Goal: Find specific page/section: Find specific page/section

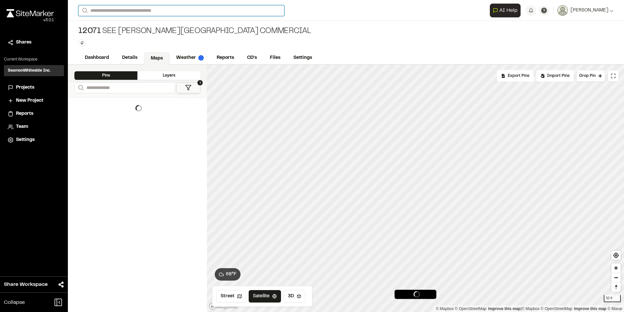
click at [125, 10] on input "Search" at bounding box center [181, 10] width 206 height 11
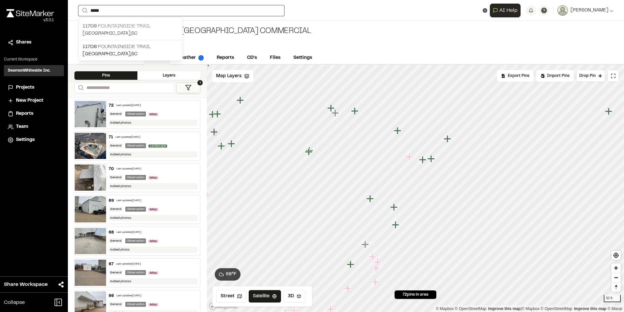
type input "*****"
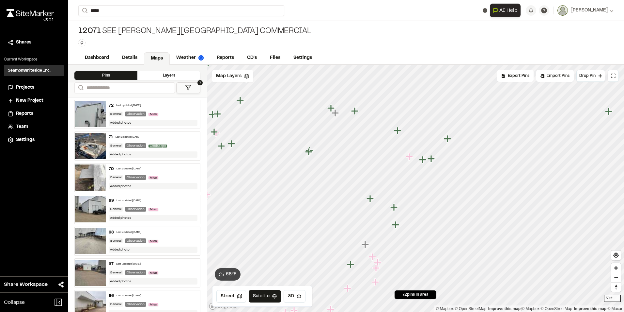
click at [135, 26] on p "[STREET_ADDRESS]" at bounding box center [131, 26] width 96 height 8
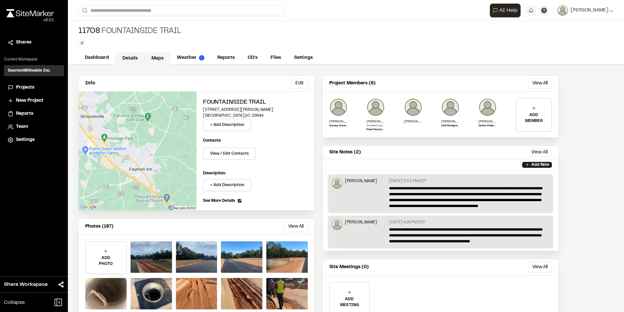
click at [159, 57] on link "Maps" at bounding box center [158, 58] width 26 height 12
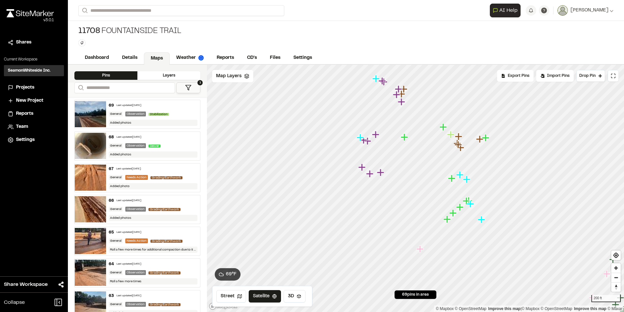
click at [408, 137] on icon "Map marker" at bounding box center [404, 136] width 7 height 7
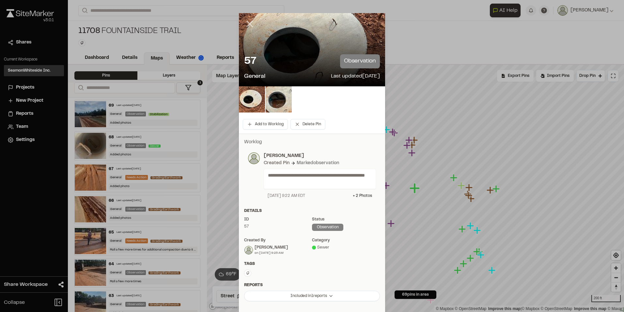
click at [247, 25] on line at bounding box center [250, 24] width 6 height 6
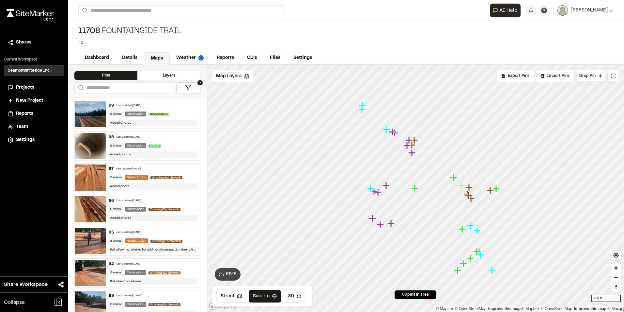
click at [417, 189] on icon "Map marker" at bounding box center [416, 188] width 8 height 8
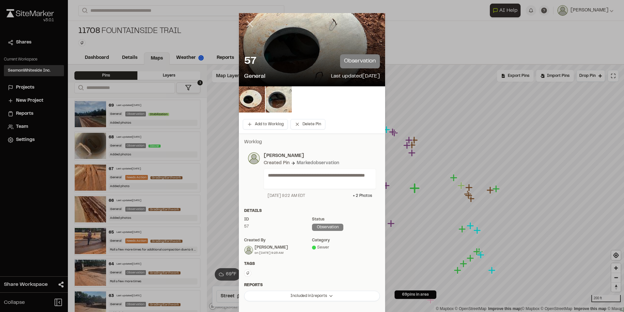
click at [250, 22] on line at bounding box center [250, 24] width 6 height 6
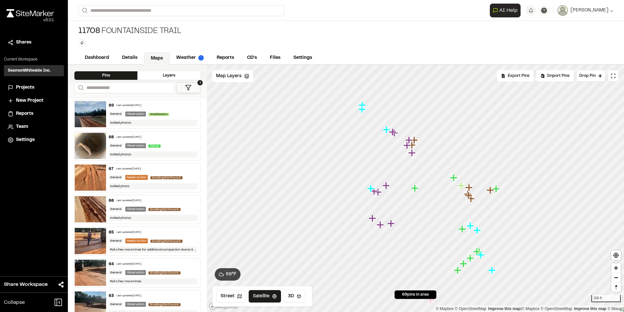
click at [463, 232] on icon "Map marker" at bounding box center [462, 228] width 7 height 7
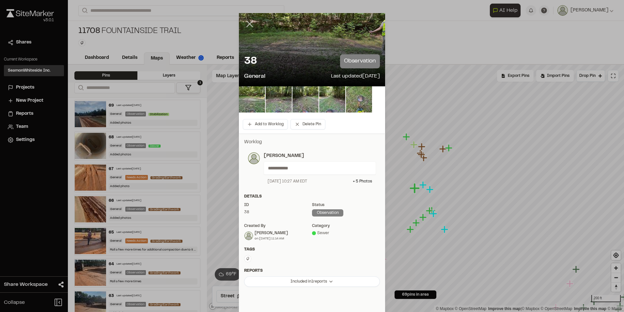
click at [246, 21] on icon at bounding box center [249, 23] width 11 height 11
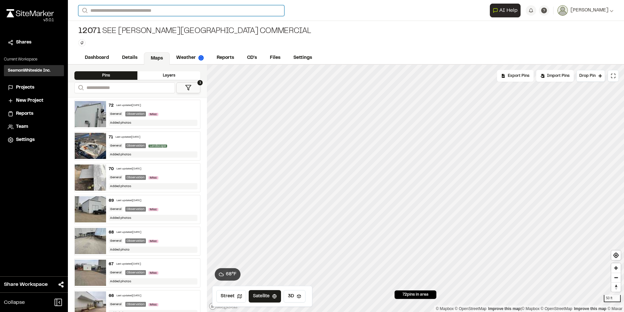
click at [134, 8] on input "Search" at bounding box center [181, 10] width 206 height 11
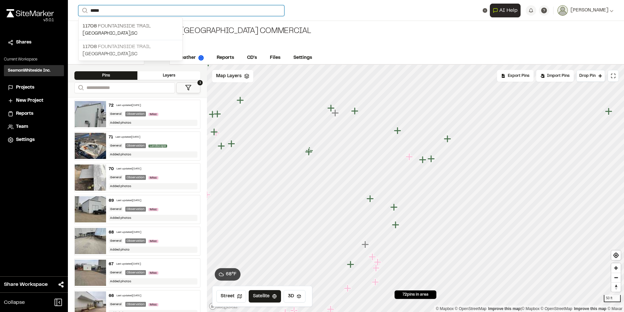
type input "*****"
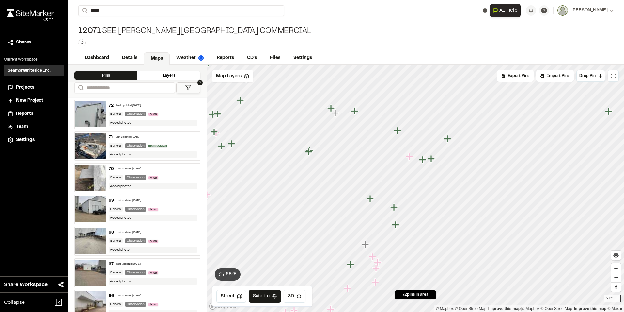
click at [121, 43] on p "[STREET_ADDRESS]" at bounding box center [131, 47] width 96 height 8
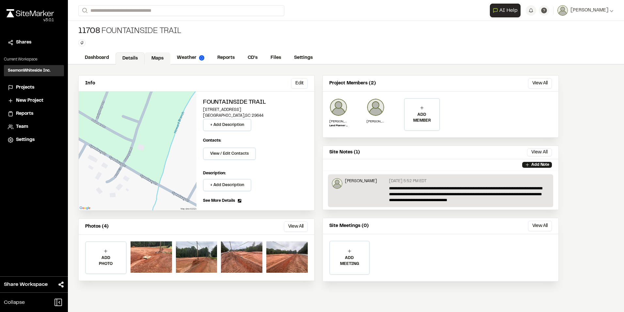
click at [156, 57] on link "Maps" at bounding box center [158, 58] width 26 height 12
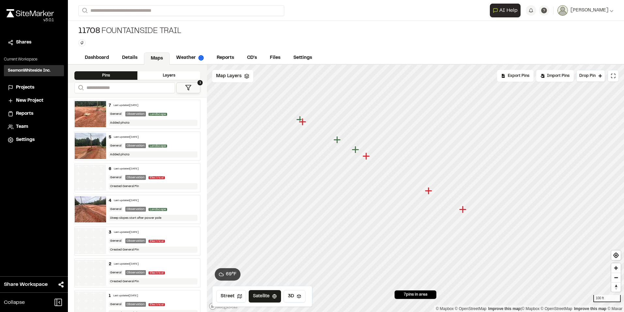
click at [430, 189] on icon "Map marker" at bounding box center [428, 190] width 7 height 7
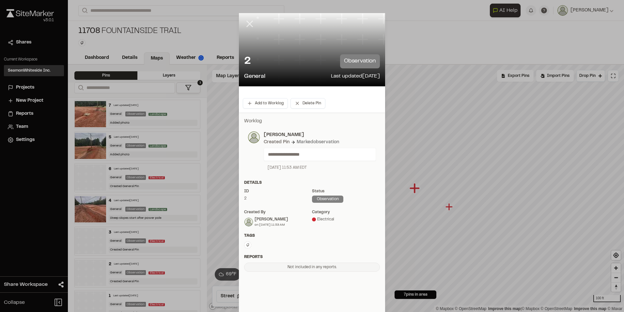
click at [245, 23] on icon at bounding box center [249, 23] width 11 height 11
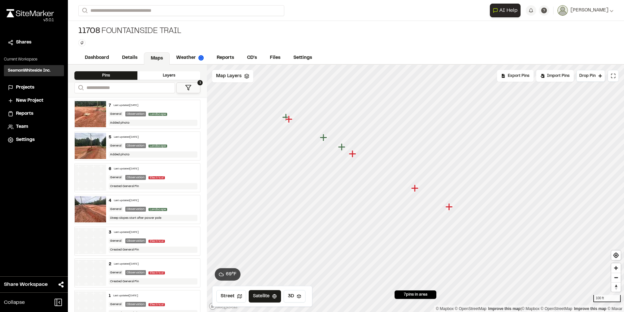
click at [451, 207] on icon "Map marker" at bounding box center [449, 206] width 7 height 7
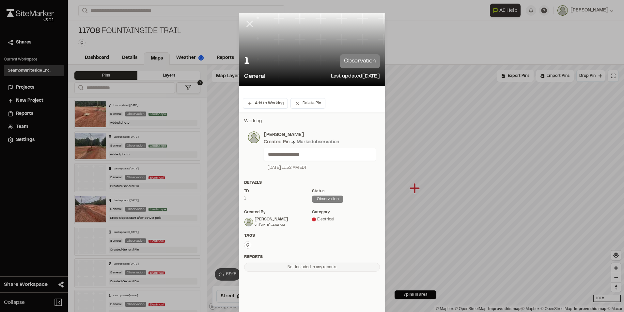
click at [247, 21] on icon at bounding box center [249, 23] width 11 height 11
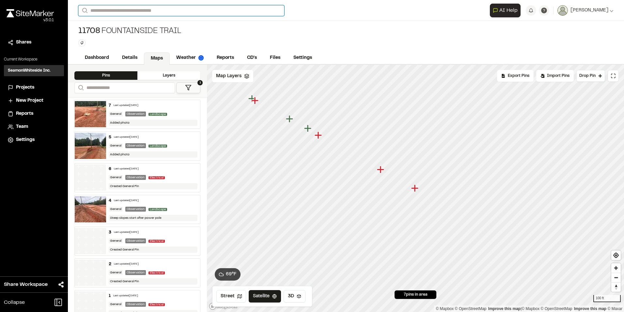
click at [126, 10] on input "Search" at bounding box center [181, 10] width 206 height 11
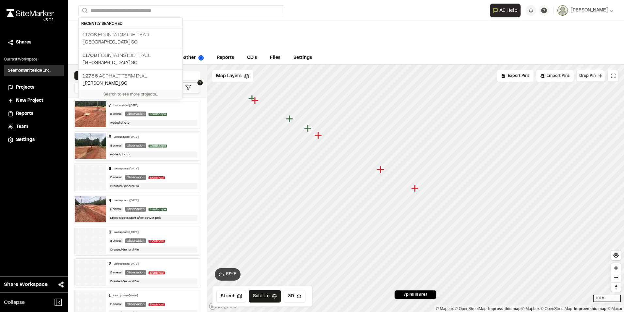
click at [128, 33] on p "[STREET_ADDRESS]" at bounding box center [131, 35] width 96 height 8
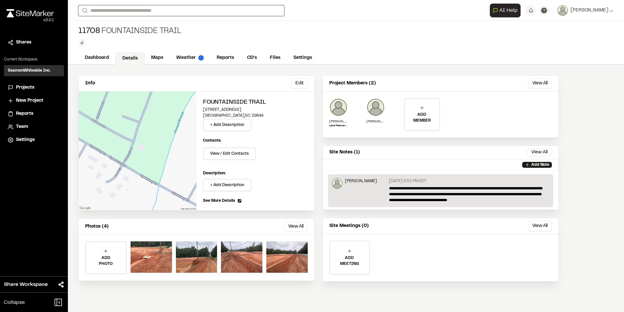
click at [118, 8] on input "Search" at bounding box center [181, 10] width 206 height 11
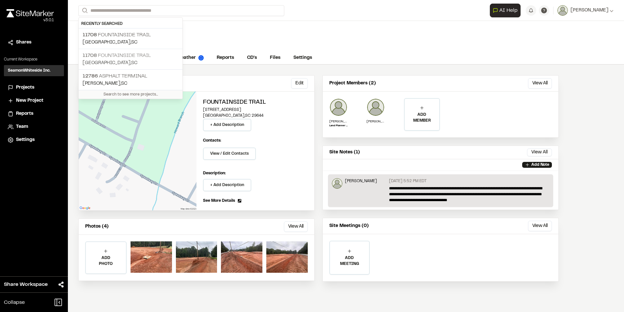
click at [115, 56] on p "[STREET_ADDRESS]" at bounding box center [131, 56] width 96 height 8
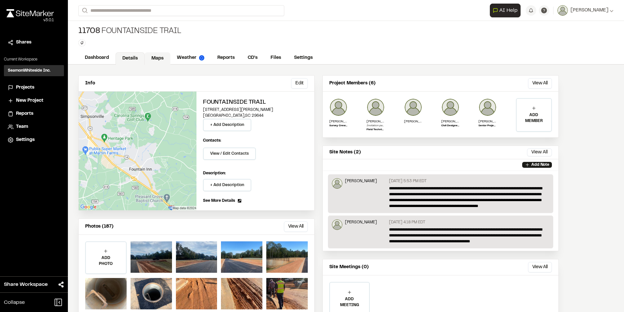
click at [163, 58] on link "Maps" at bounding box center [158, 58] width 26 height 12
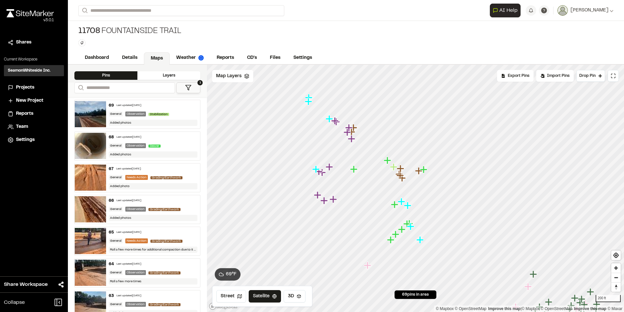
click at [398, 202] on icon "Map marker" at bounding box center [401, 201] width 7 height 7
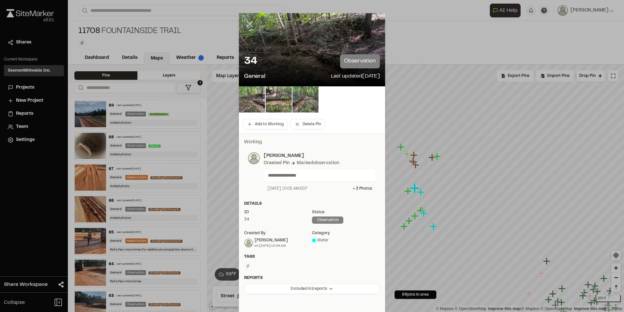
click at [248, 24] on line at bounding box center [250, 24] width 6 height 6
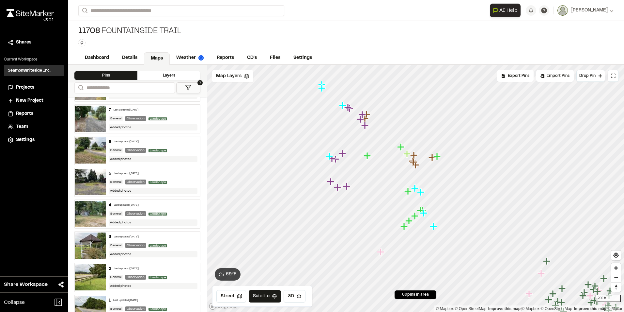
scroll to position [1976, 0]
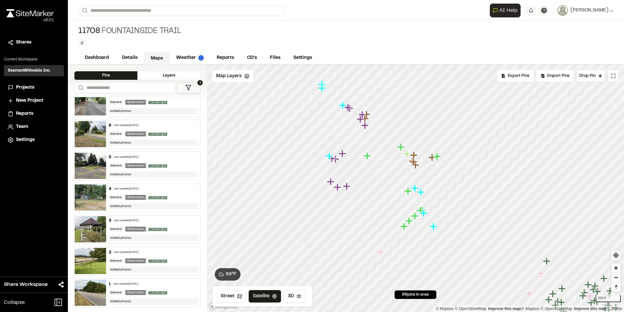
click at [409, 194] on icon "Map marker" at bounding box center [408, 190] width 7 height 7
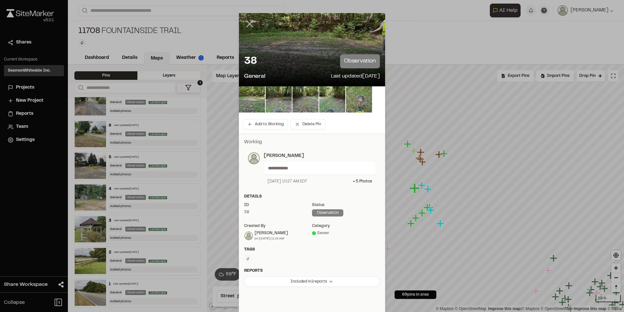
click at [248, 24] on line at bounding box center [250, 24] width 6 height 6
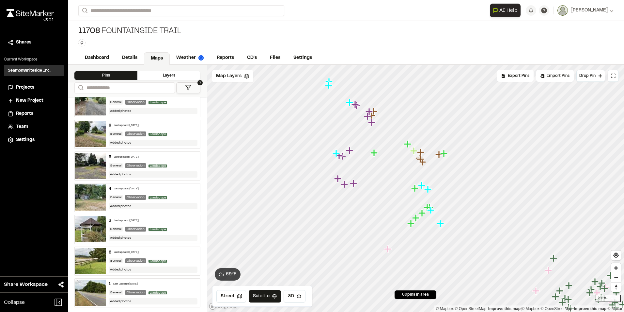
click at [350, 104] on icon "Map marker" at bounding box center [349, 102] width 7 height 7
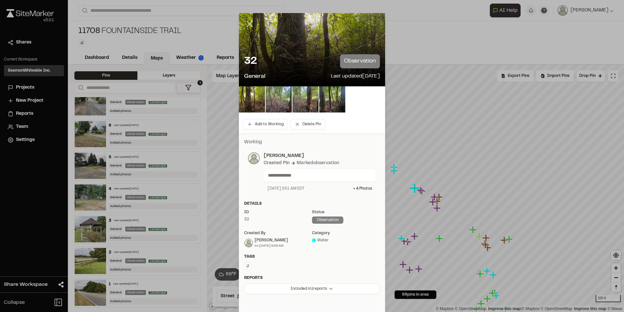
click at [247, 22] on line at bounding box center [250, 24] width 6 height 6
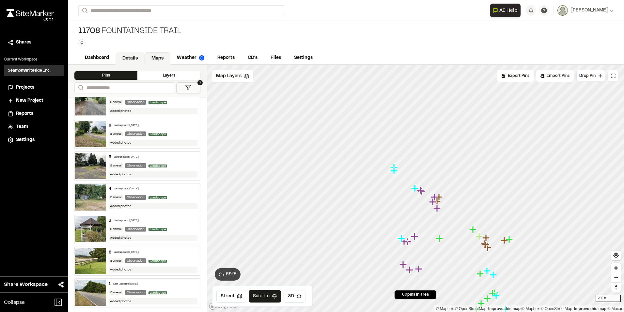
click at [130, 56] on link "Details" at bounding box center [130, 58] width 29 height 12
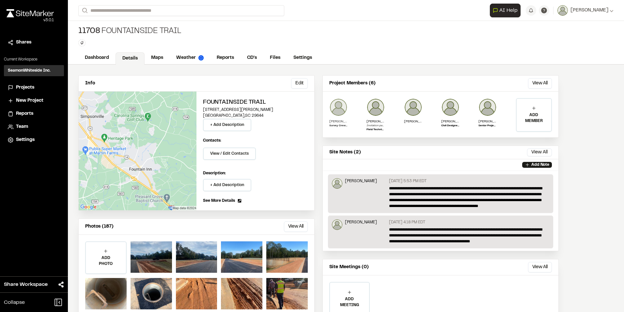
click at [331, 118] on div "[PERSON_NAME] Survey Crew Chief" at bounding box center [339, 115] width 18 height 34
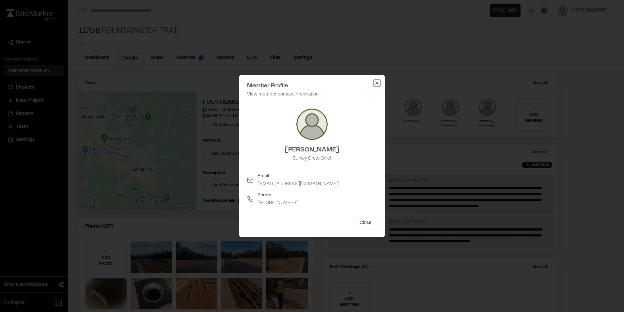
click at [378, 83] on icon "button" at bounding box center [377, 82] width 5 height 5
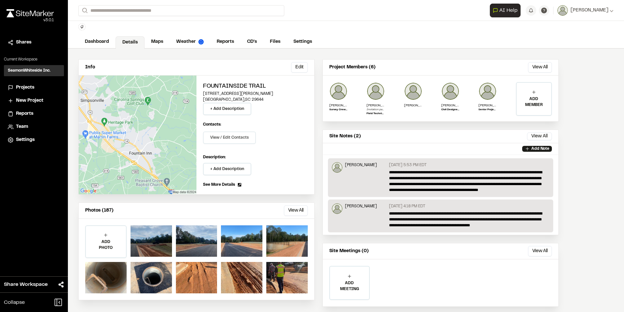
scroll to position [29, 0]
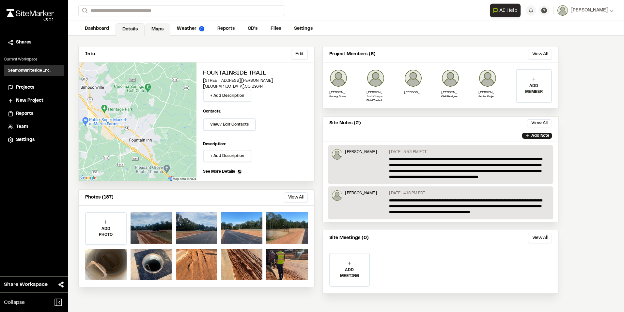
click at [156, 26] on link "Maps" at bounding box center [158, 29] width 26 height 12
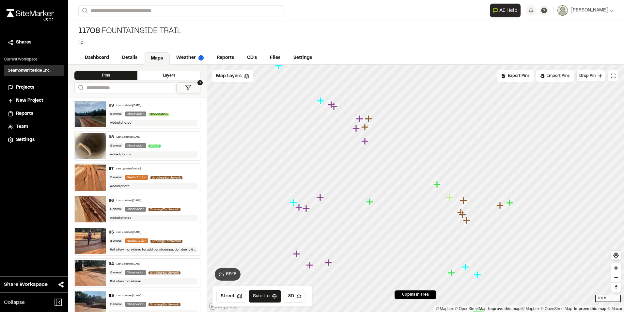
click at [367, 140] on icon "Map marker" at bounding box center [365, 140] width 7 height 7
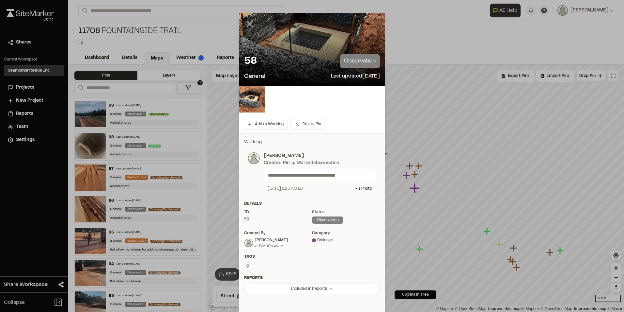
click at [248, 24] on line at bounding box center [250, 24] width 6 height 6
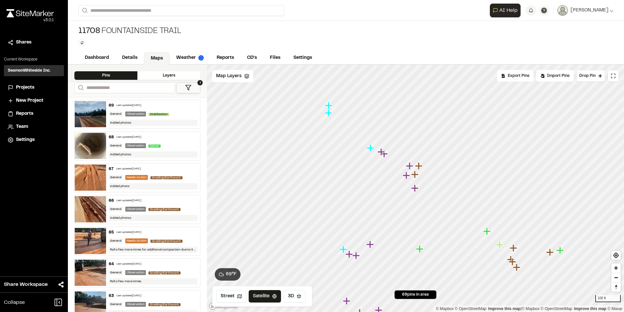
click at [423, 251] on icon "Map marker" at bounding box center [420, 249] width 8 height 8
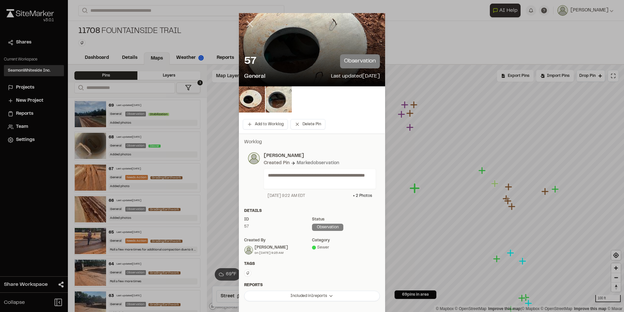
click at [247, 22] on icon at bounding box center [249, 23] width 11 height 11
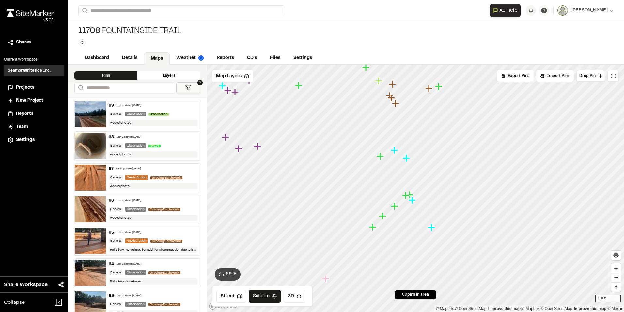
click at [379, 155] on icon "Map marker" at bounding box center [380, 155] width 7 height 7
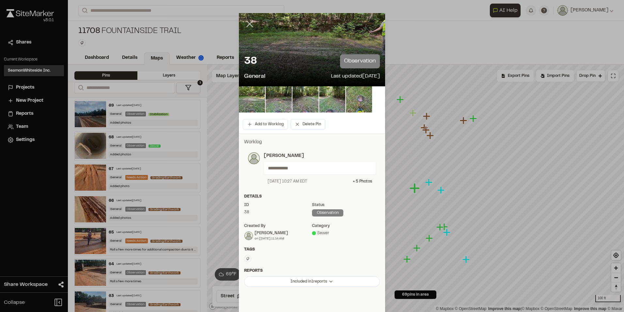
click at [249, 23] on icon at bounding box center [249, 23] width 11 height 11
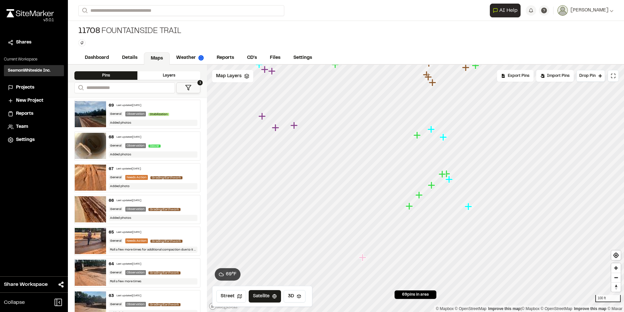
click at [441, 174] on icon "Map marker" at bounding box center [442, 173] width 7 height 7
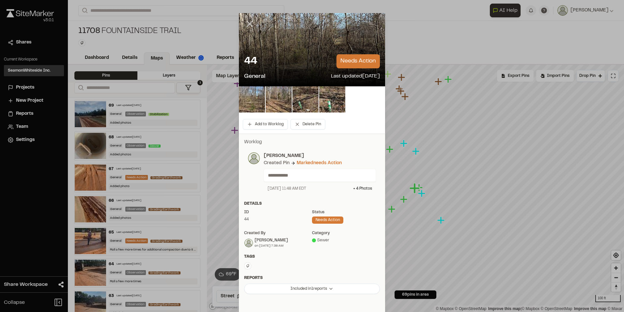
click at [247, 24] on line at bounding box center [250, 24] width 6 height 6
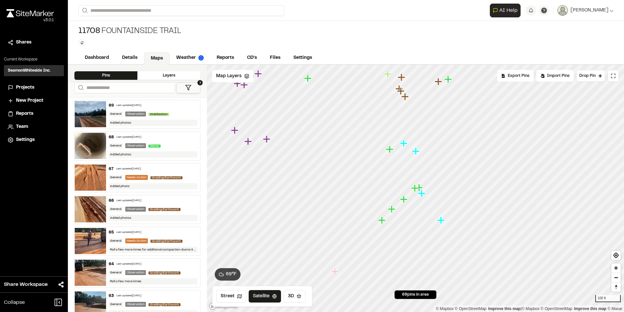
click at [405, 198] on icon "Map marker" at bounding box center [403, 198] width 7 height 7
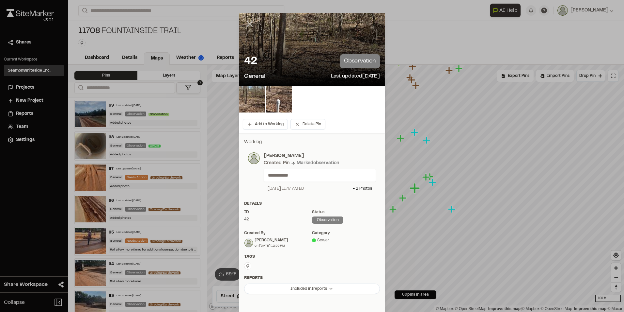
click at [248, 24] on line at bounding box center [250, 24] width 6 height 6
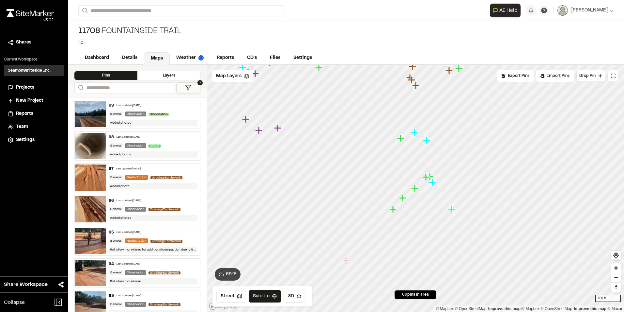
click at [403, 200] on icon "Map marker" at bounding box center [402, 197] width 7 height 7
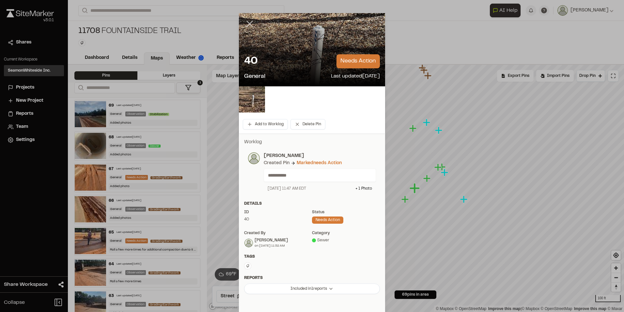
click at [249, 24] on icon at bounding box center [249, 23] width 11 height 11
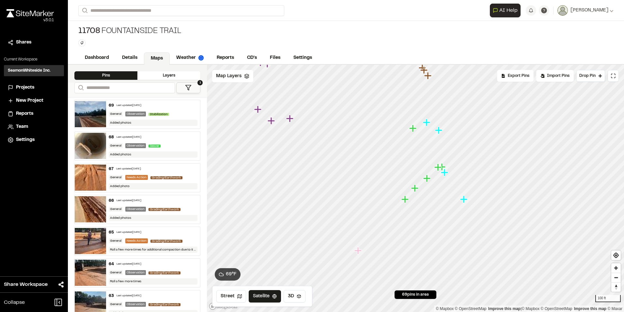
click at [408, 198] on icon "Map marker" at bounding box center [405, 198] width 7 height 7
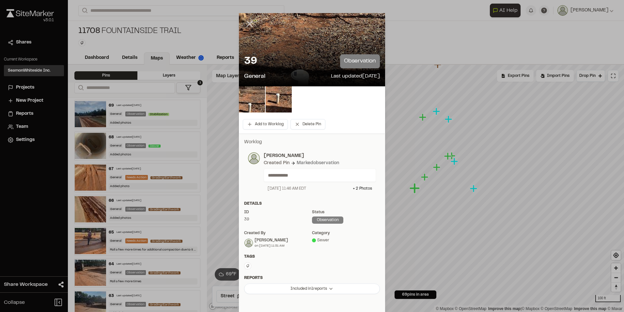
click at [246, 24] on icon at bounding box center [249, 23] width 11 height 11
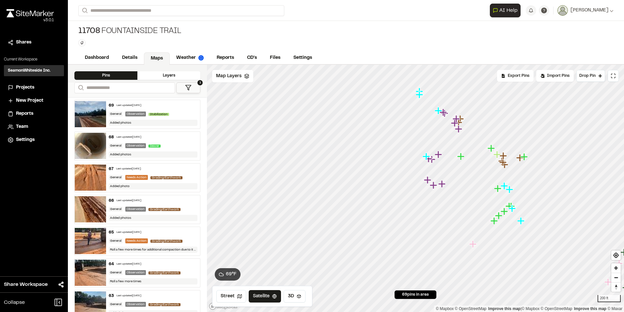
click at [170, 73] on div "Layers" at bounding box center [168, 75] width 63 height 8
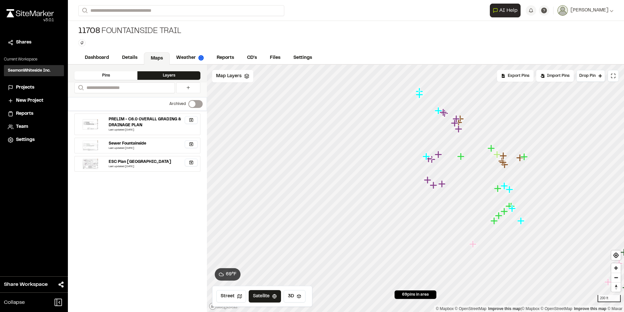
click at [114, 73] on div "Pins" at bounding box center [105, 75] width 63 height 8
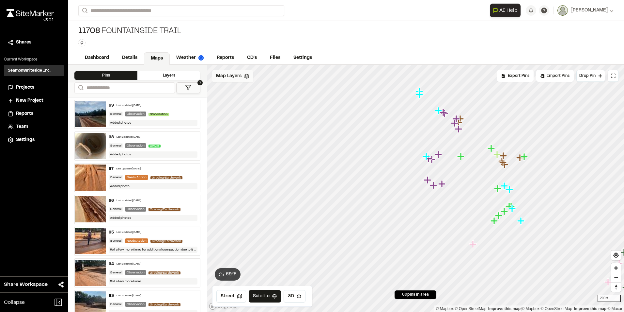
click at [248, 77] on polyline at bounding box center [247, 77] width 4 height 1
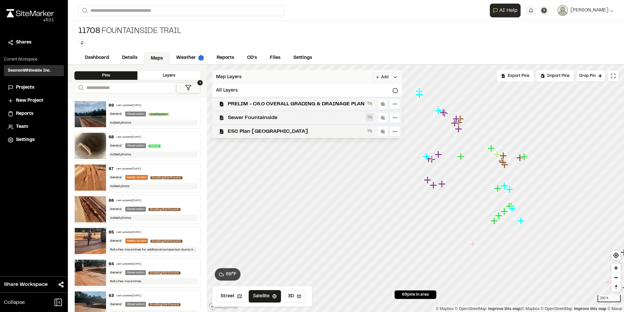
click at [369, 116] on icon at bounding box center [369, 117] width 5 height 4
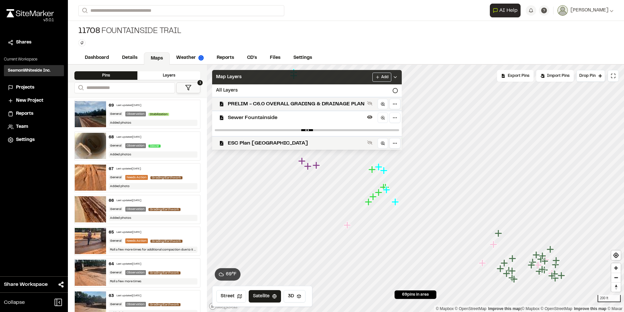
click at [395, 76] on icon at bounding box center [395, 76] width 5 height 5
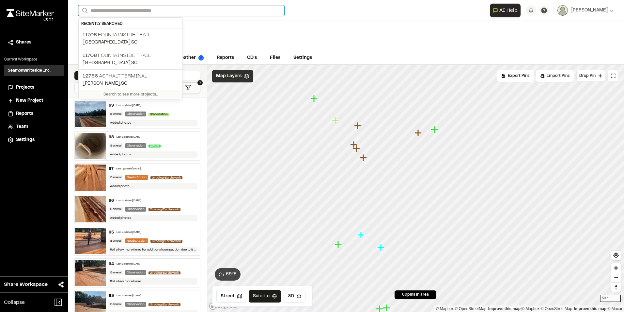
click at [137, 7] on input "Search" at bounding box center [181, 10] width 206 height 11
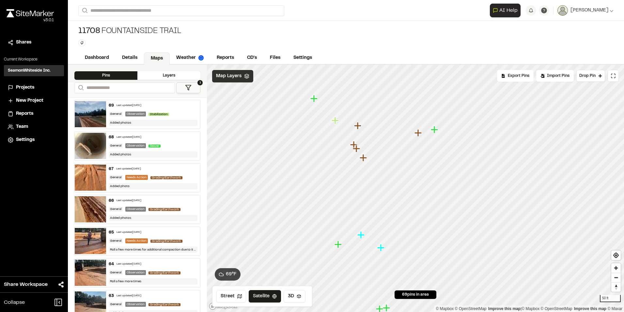
click at [140, 54] on div "**********" at bounding box center [346, 156] width 557 height 312
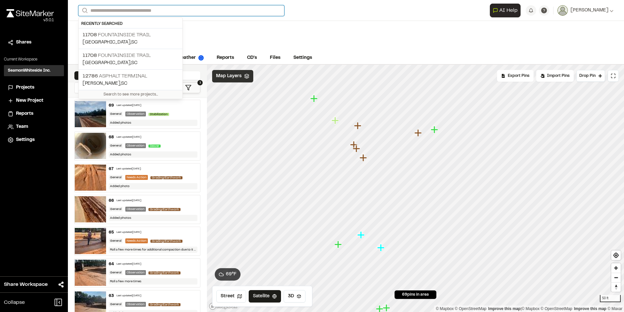
click at [120, 9] on input "Search" at bounding box center [181, 10] width 206 height 11
click at [124, 36] on p "[STREET_ADDRESS]" at bounding box center [131, 35] width 96 height 8
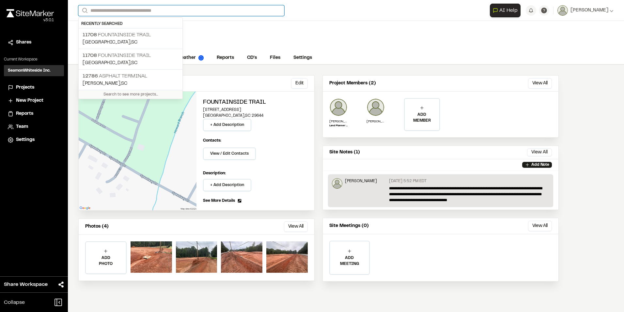
click at [116, 11] on input "Search" at bounding box center [181, 10] width 206 height 11
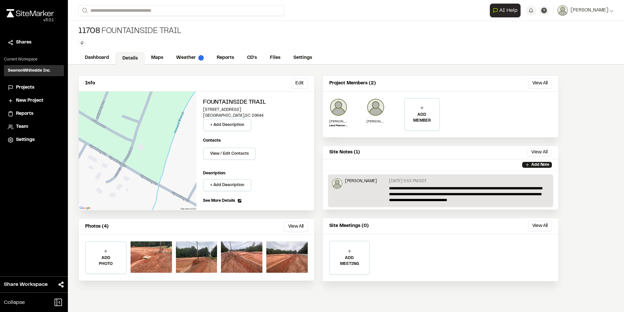
click at [123, 59] on p "[STREET_ADDRESS]" at bounding box center [131, 56] width 96 height 8
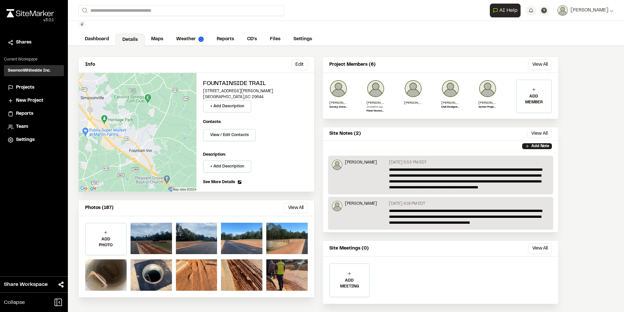
scroll to position [29, 0]
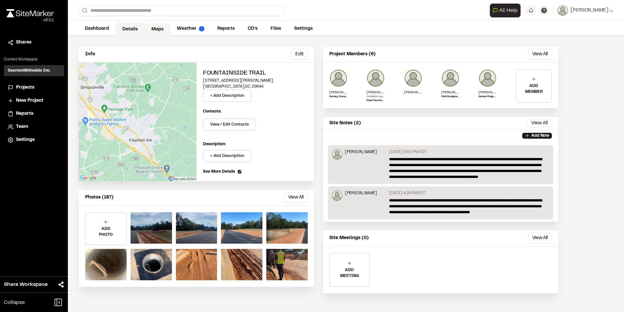
click at [153, 29] on link "Maps" at bounding box center [158, 29] width 26 height 12
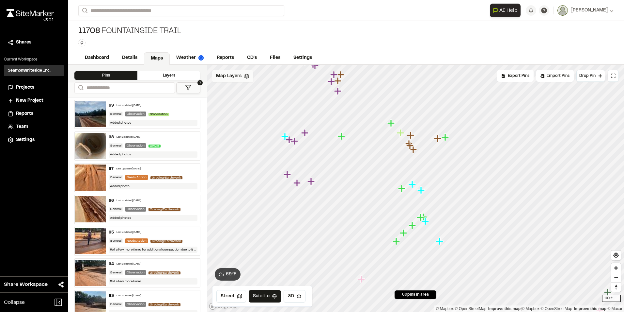
click at [249, 77] on div "Map Layers" at bounding box center [232, 76] width 41 height 12
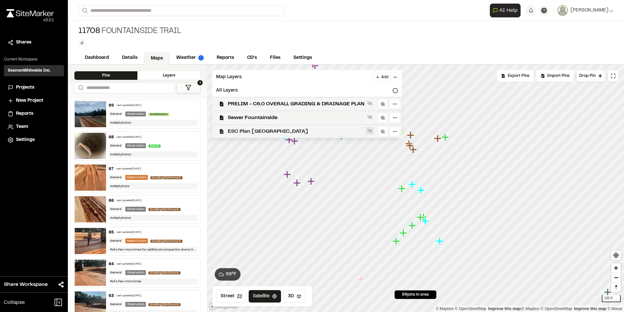
click at [373, 129] on icon at bounding box center [369, 130] width 5 height 5
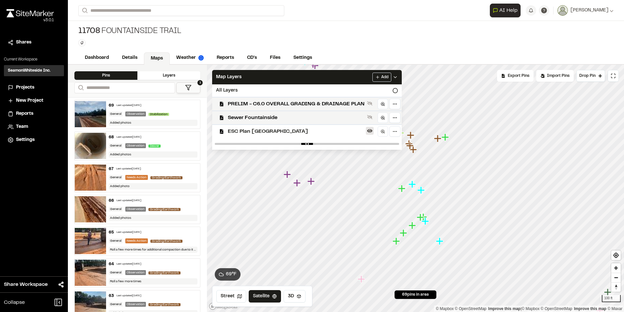
click at [373, 129] on icon at bounding box center [369, 130] width 5 height 5
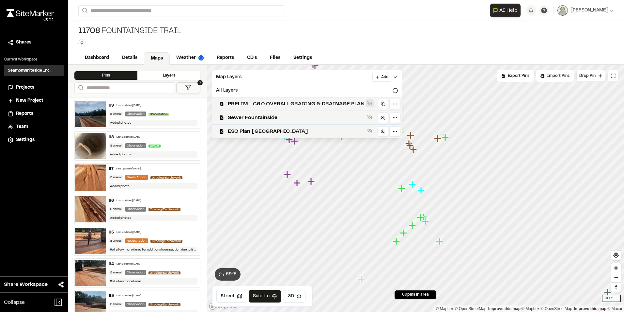
click at [372, 103] on icon at bounding box center [369, 103] width 5 height 4
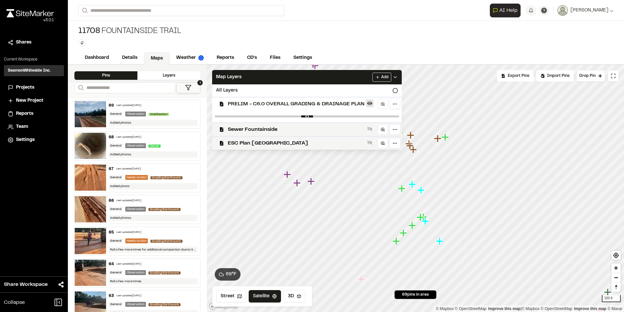
click at [372, 103] on icon at bounding box center [369, 104] width 5 height 4
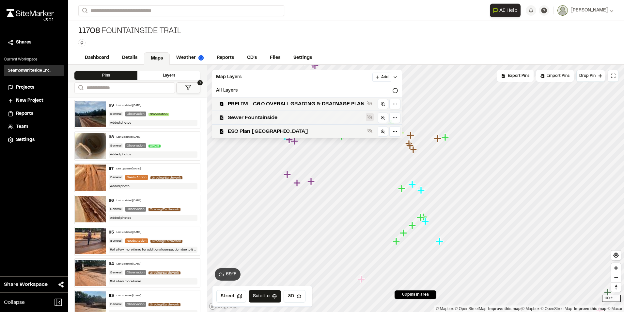
click at [370, 115] on icon at bounding box center [369, 116] width 5 height 5
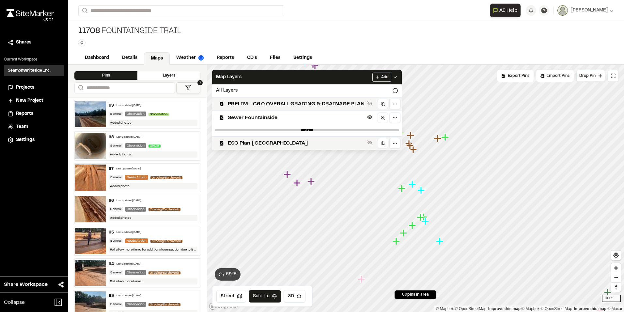
click at [375, 53] on div "Dashboard Details Maps Weather Reports CD's Files Settings" at bounding box center [346, 58] width 557 height 13
click at [397, 78] on icon at bounding box center [395, 76] width 5 height 5
